Goal: Task Accomplishment & Management: Use online tool/utility

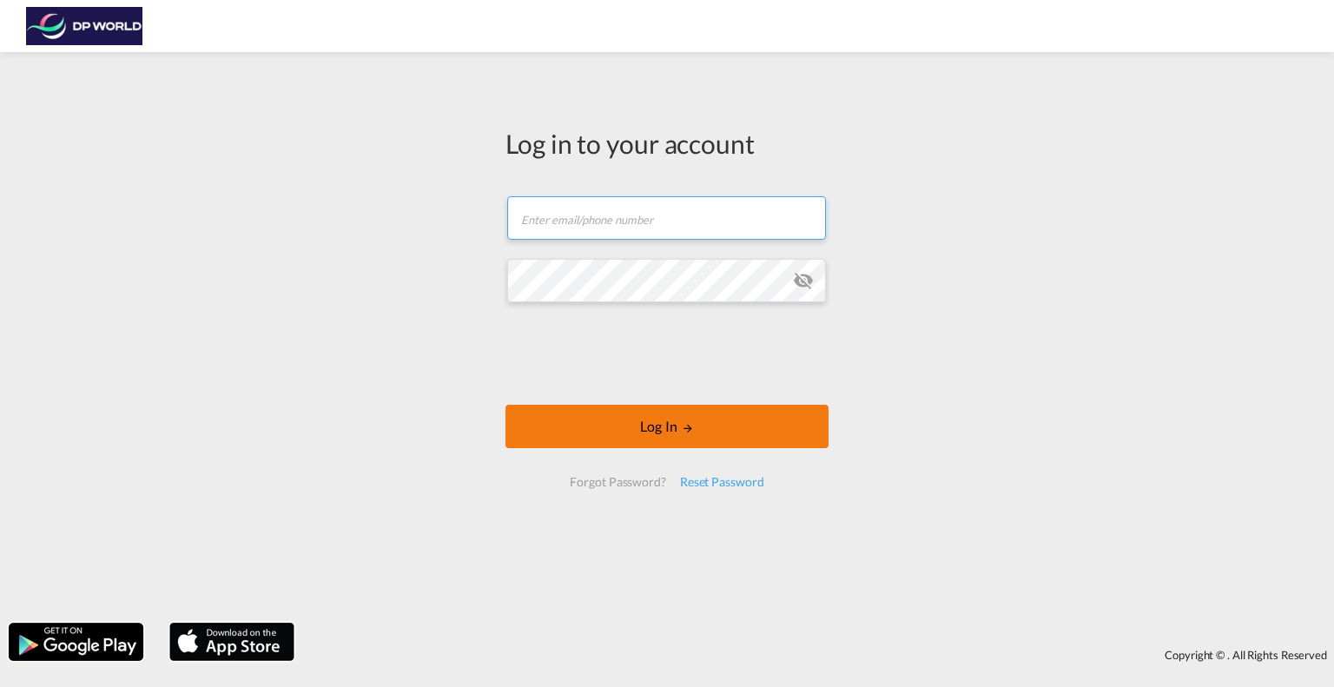
type input "[PERSON_NAME][EMAIL_ADDRESS][DOMAIN_NAME]"
click at [611, 436] on button "Log In" at bounding box center [666, 426] width 323 height 43
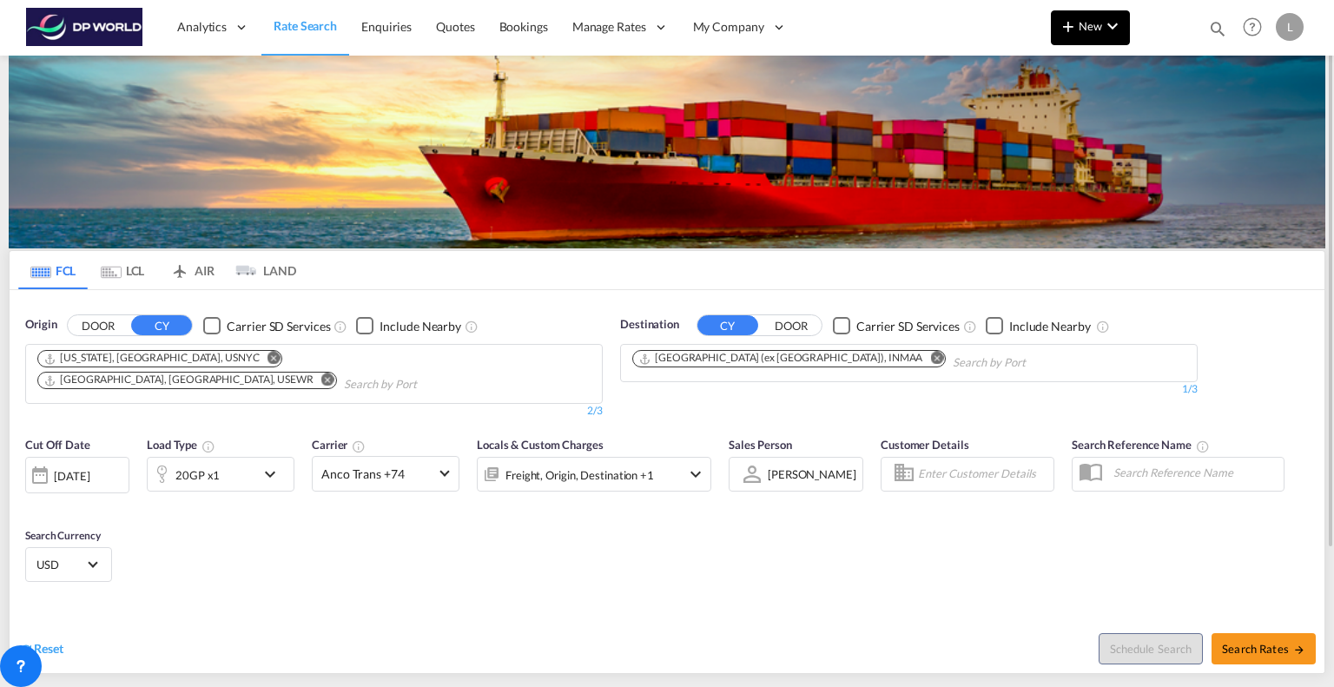
click at [1096, 21] on span "New" at bounding box center [1089, 26] width 65 height 14
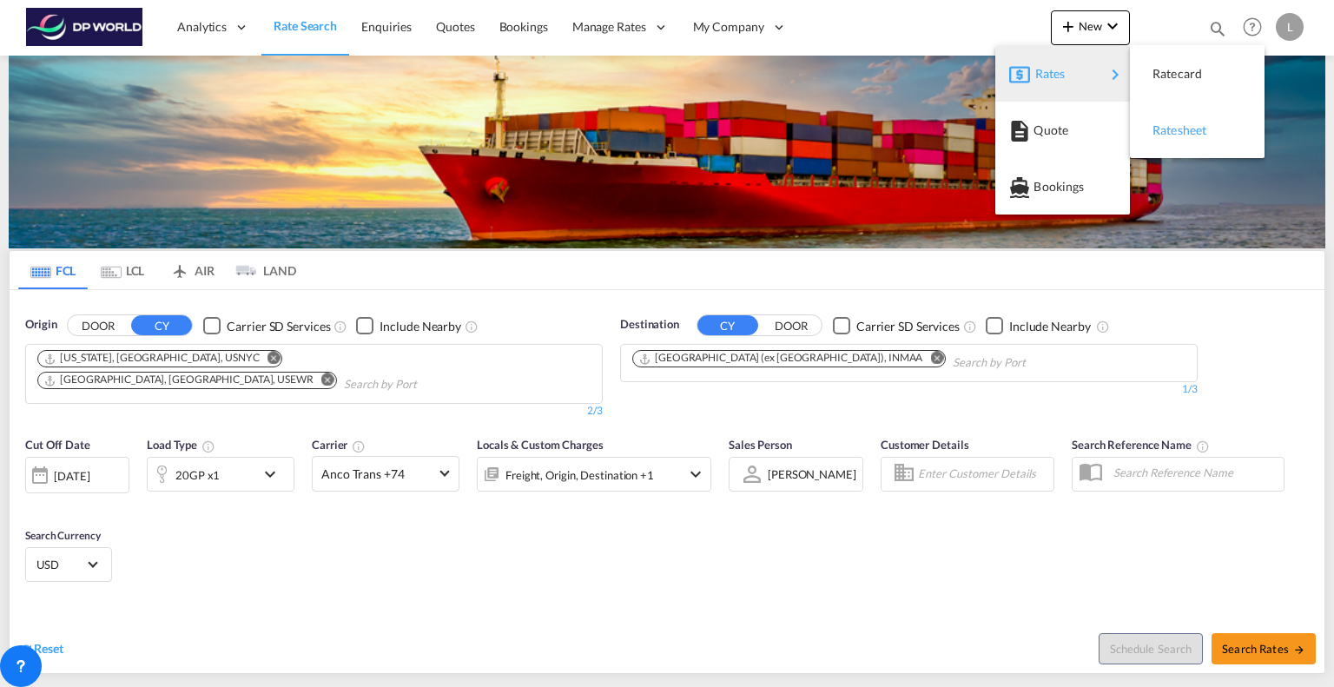
click at [1152, 135] on span "Ratesheet" at bounding box center [1161, 130] width 19 height 35
